Goal: Information Seeking & Learning: Learn about a topic

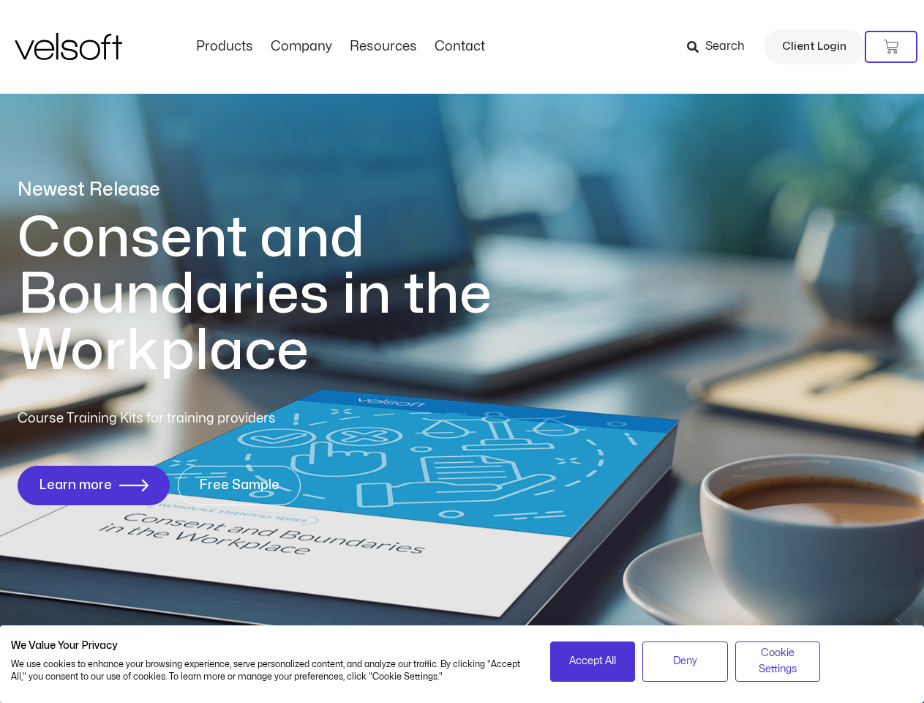
click at [462, 351] on h1 "Consent and Boundaries in the Workplace" at bounding box center [285, 294] width 534 height 169
click at [891, 47] on icon at bounding box center [891, 47] width 15 height 15
click at [593, 661] on span "Accept All" at bounding box center [592, 661] width 47 height 16
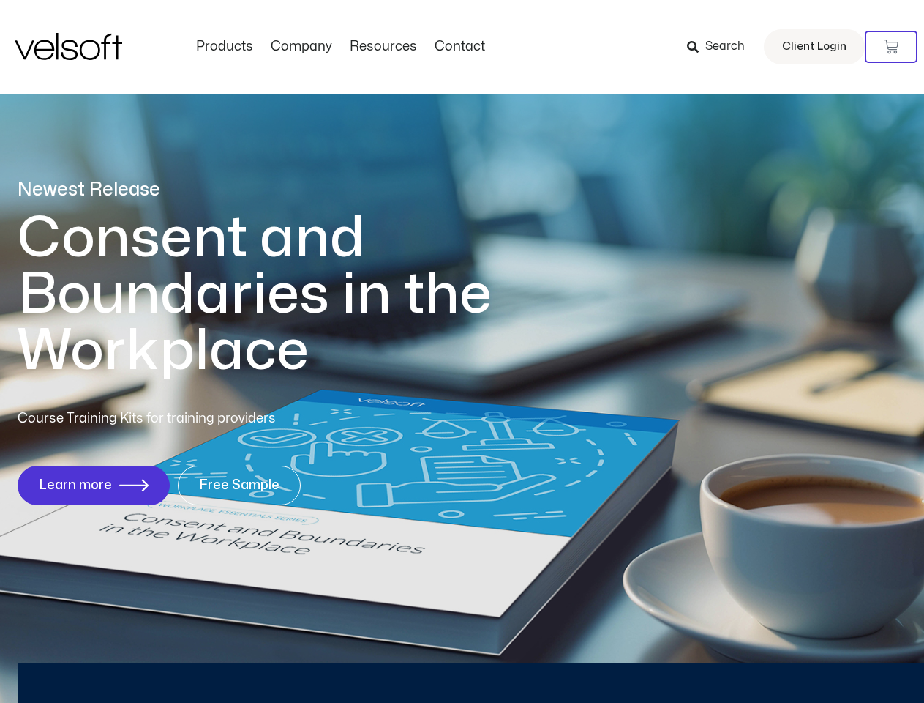
click at [685, 661] on div "Newest Release Consent and Boundaries in the Workplace Course Training Kits for…" at bounding box center [462, 349] width 924 height 711
click at [778, 661] on div "Newest Release Consent and Boundaries in the Workplace Course Training Kits for…" at bounding box center [462, 349] width 924 height 711
